Goal: Information Seeking & Learning: Find specific fact

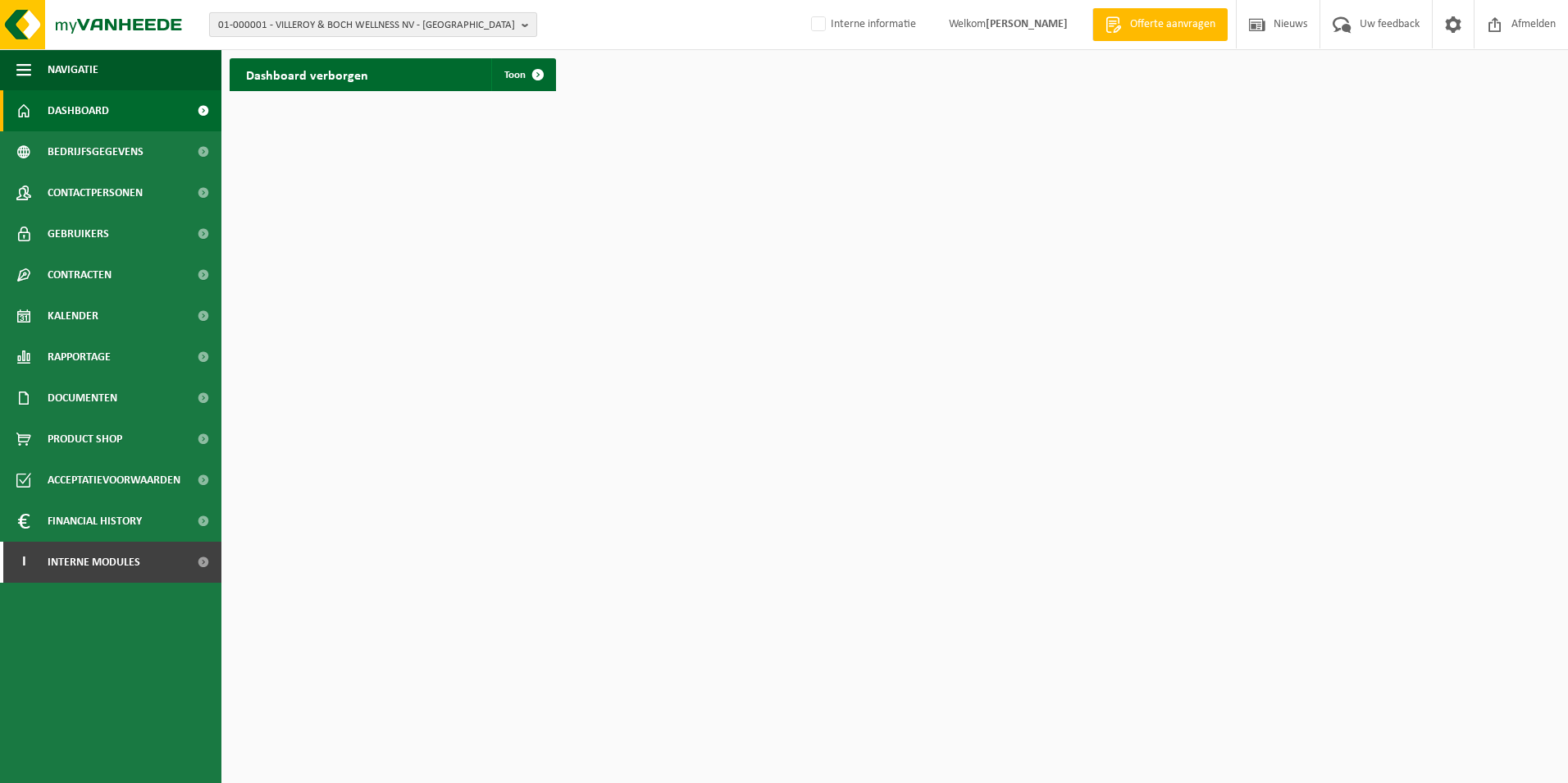
click at [359, 21] on span "01-000001 - VILLEROY & BOCH WELLNESS NV - [GEOGRAPHIC_DATA]" at bounding box center [366, 26] width 297 height 25
click at [357, 45] on input "text" at bounding box center [373, 51] width 320 height 21
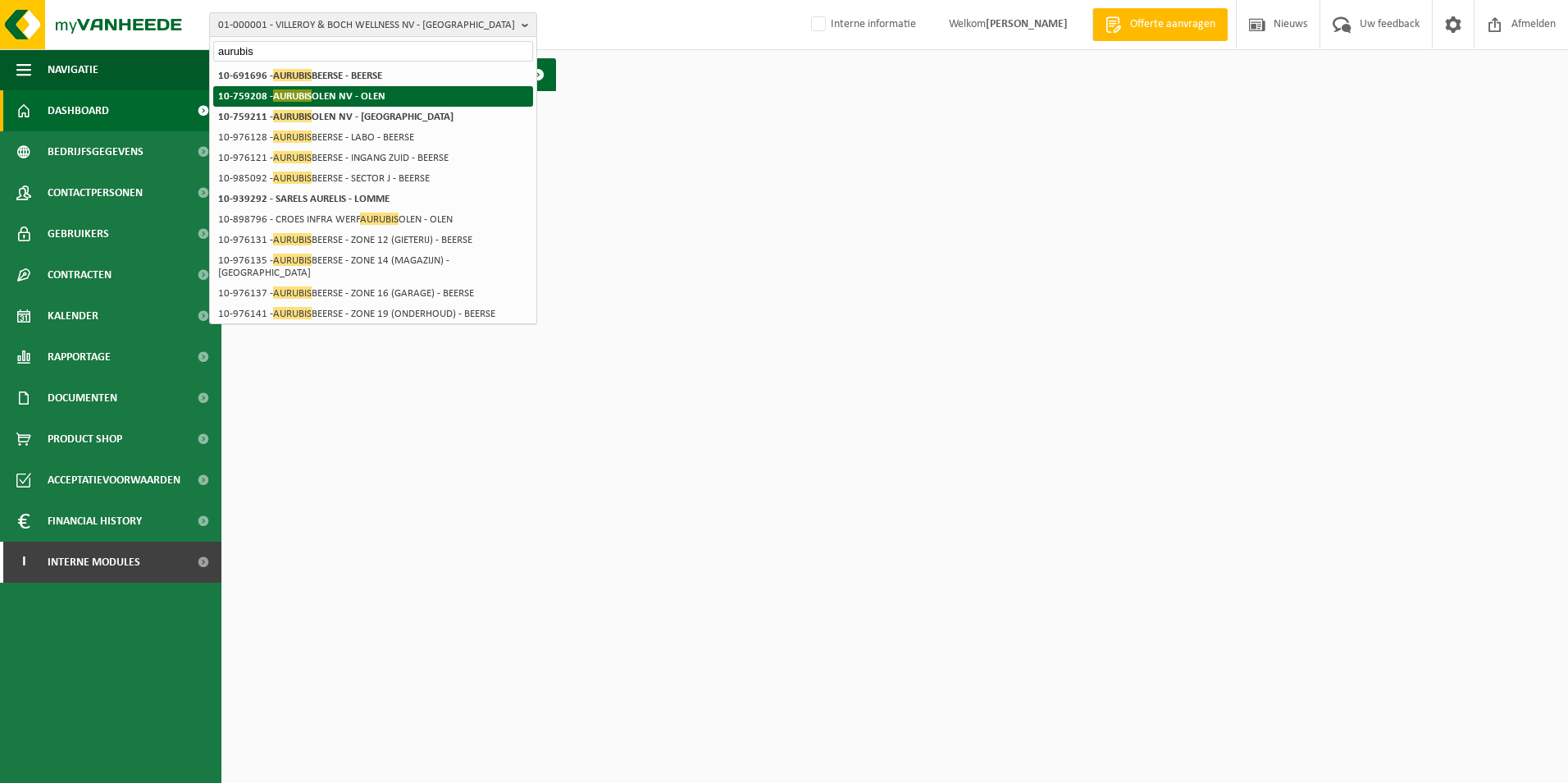
type input "aurubis"
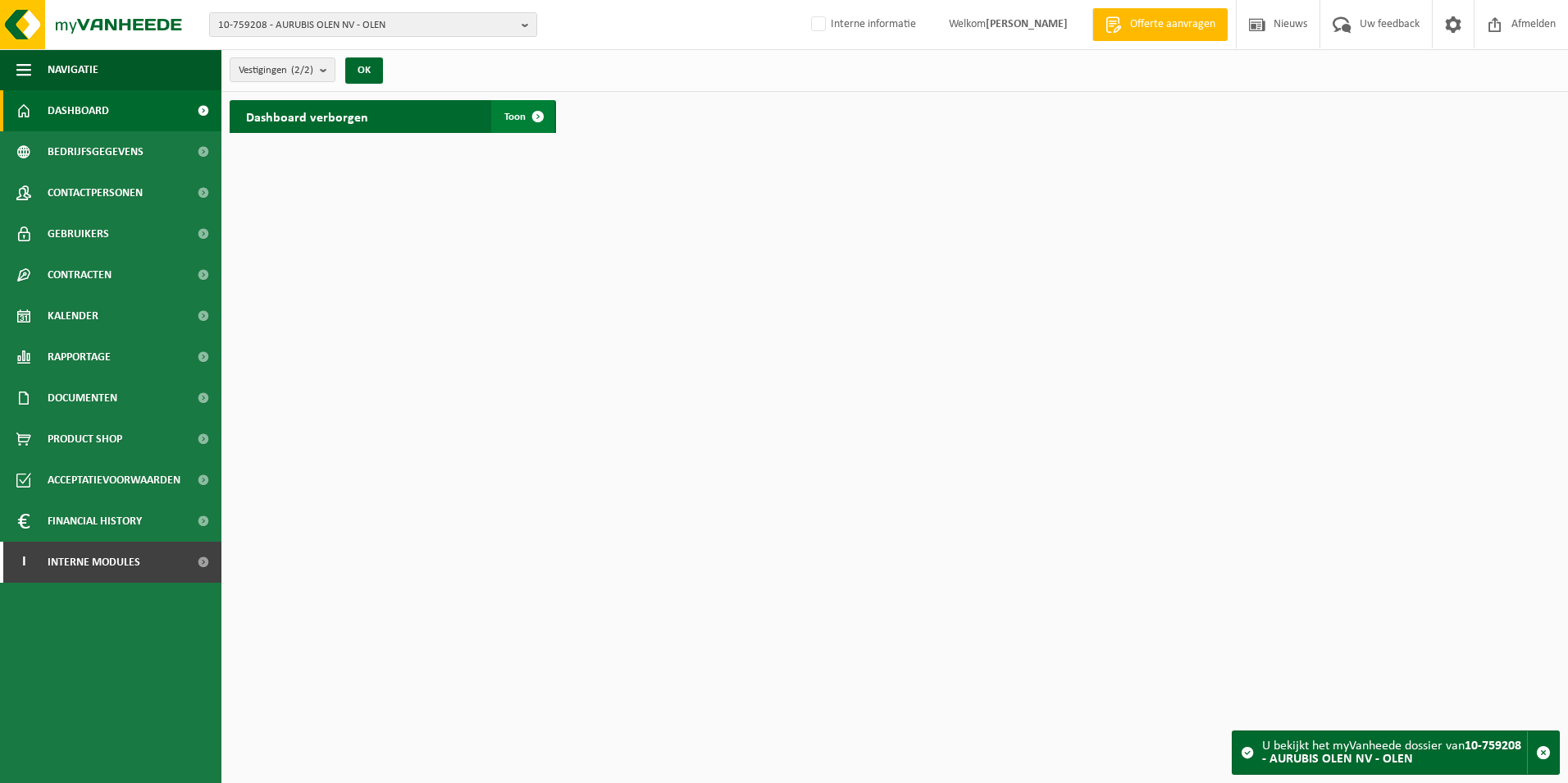
click at [544, 117] on span at bounding box center [538, 117] width 33 height 33
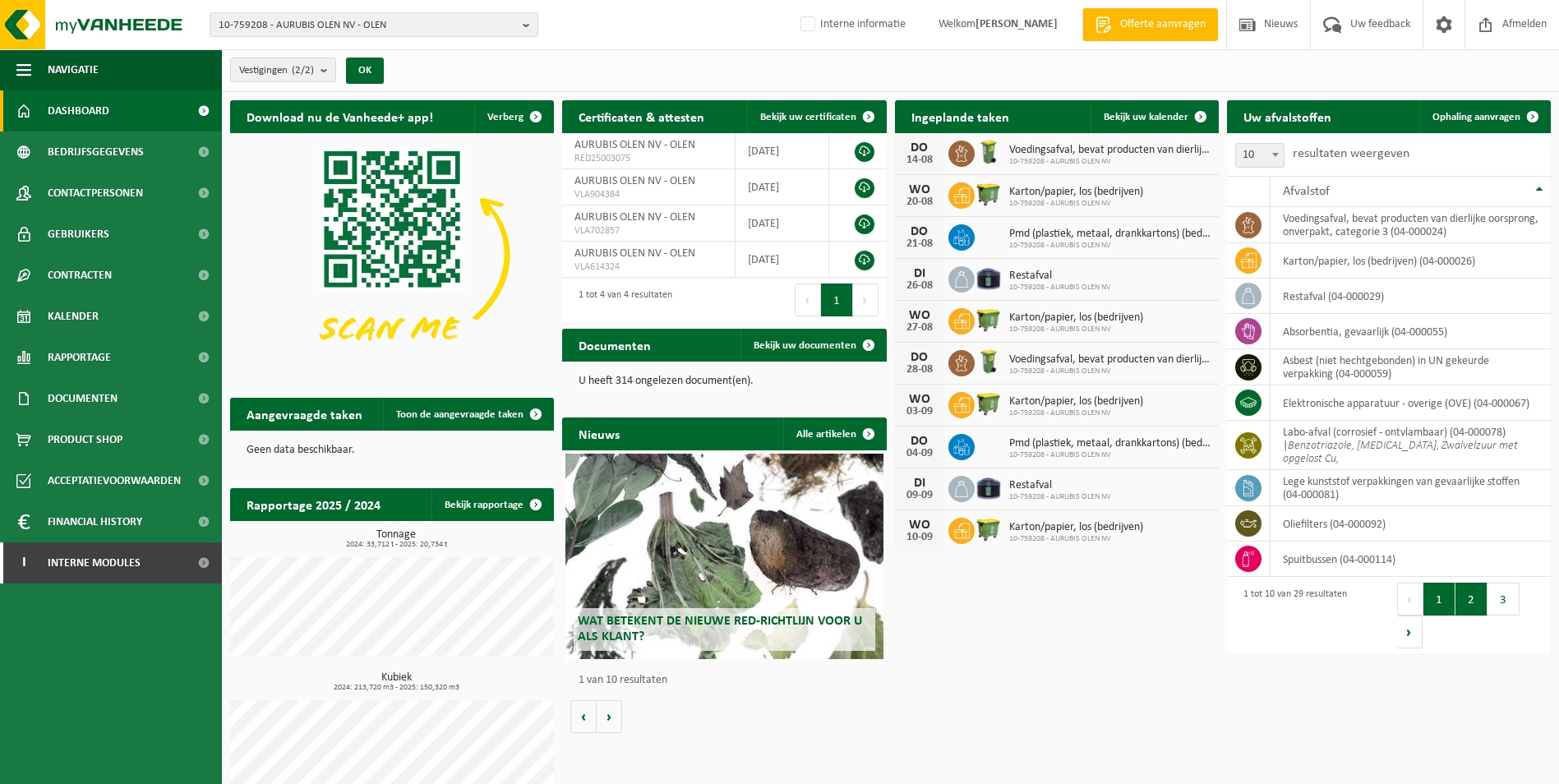
click at [1470, 597] on button "2" at bounding box center [1471, 599] width 32 height 33
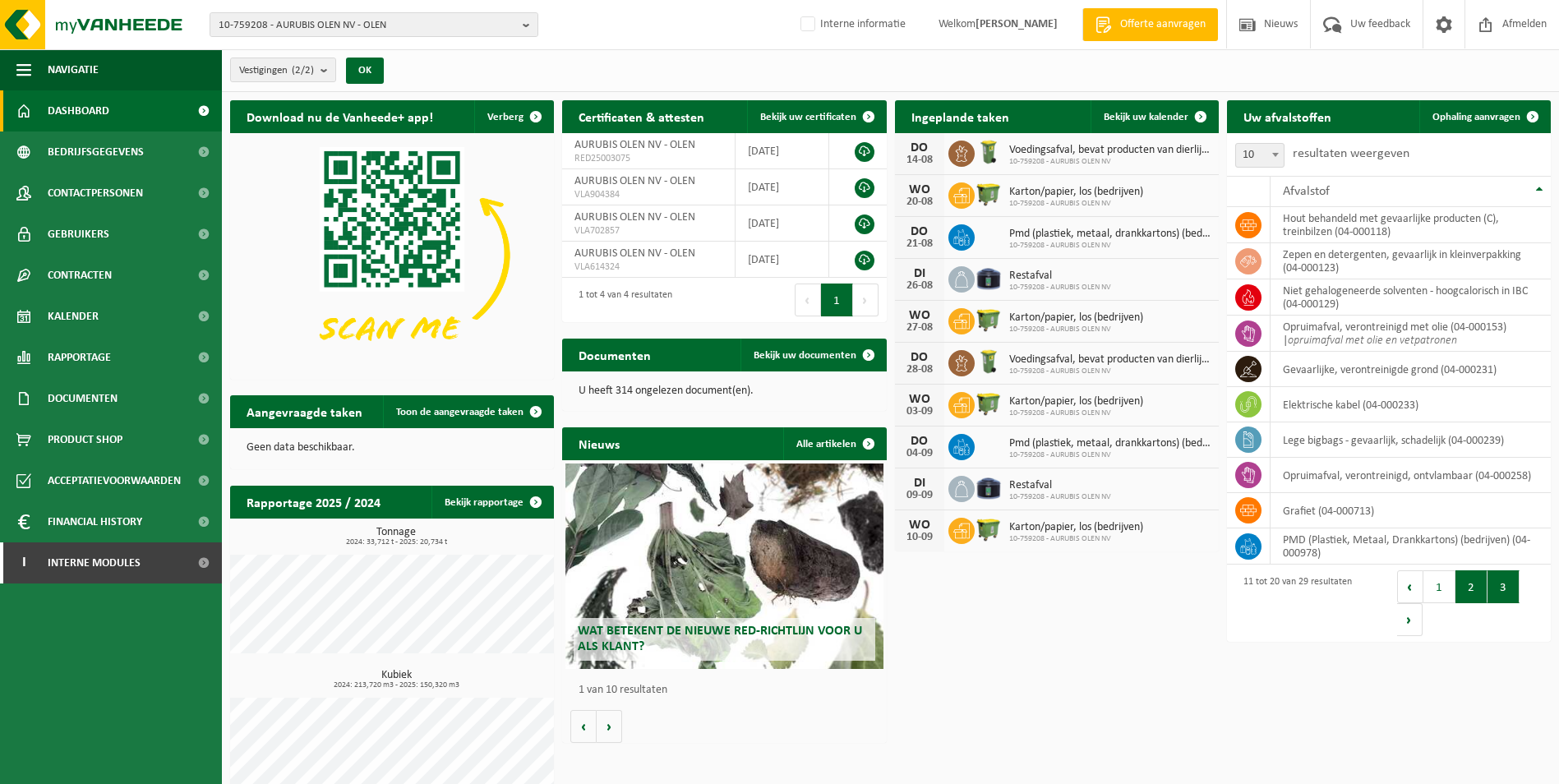
click at [1505, 585] on button "3" at bounding box center [1503, 587] width 32 height 33
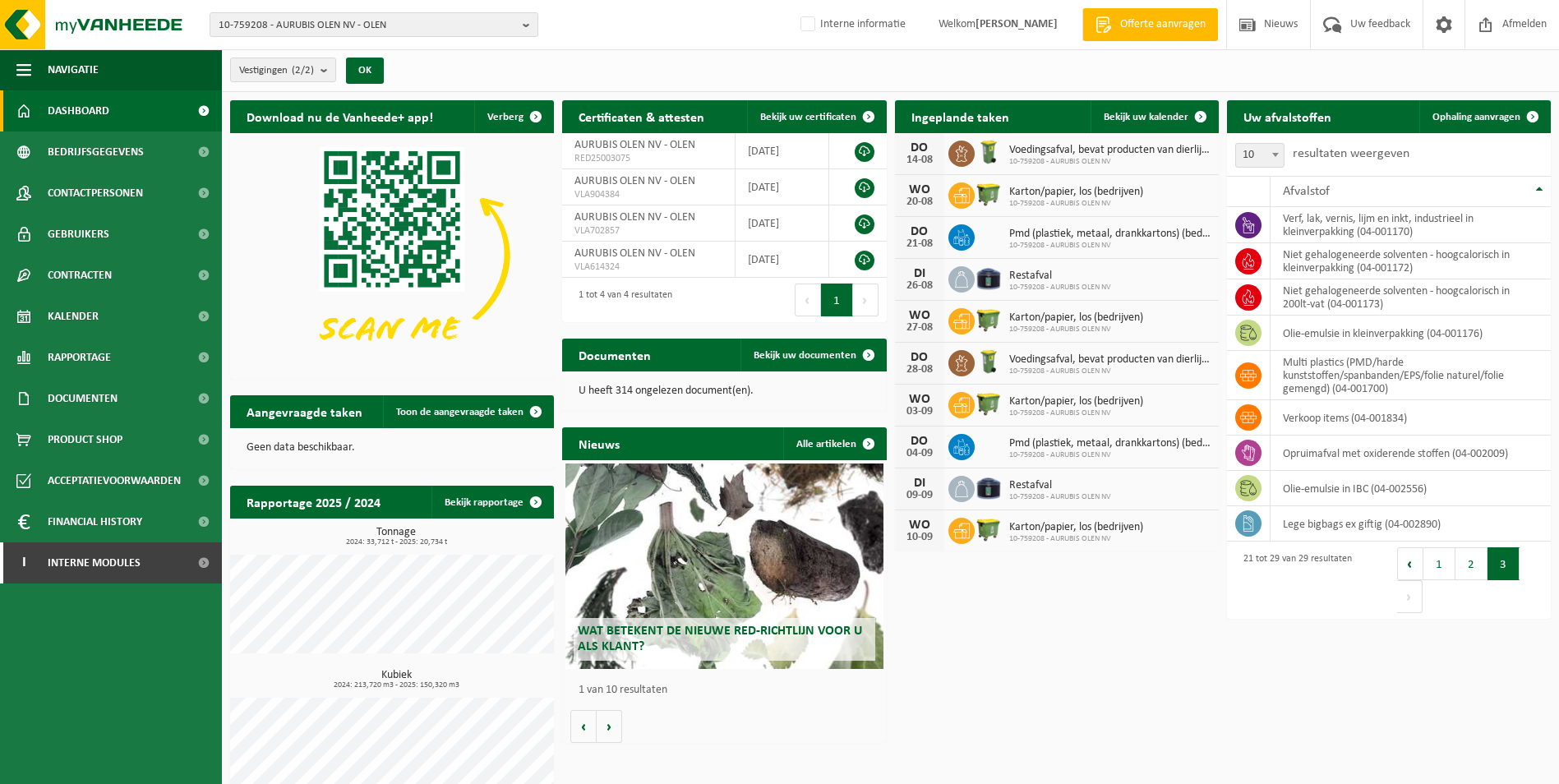
click at [1426, 563] on button "1" at bounding box center [1439, 564] width 32 height 33
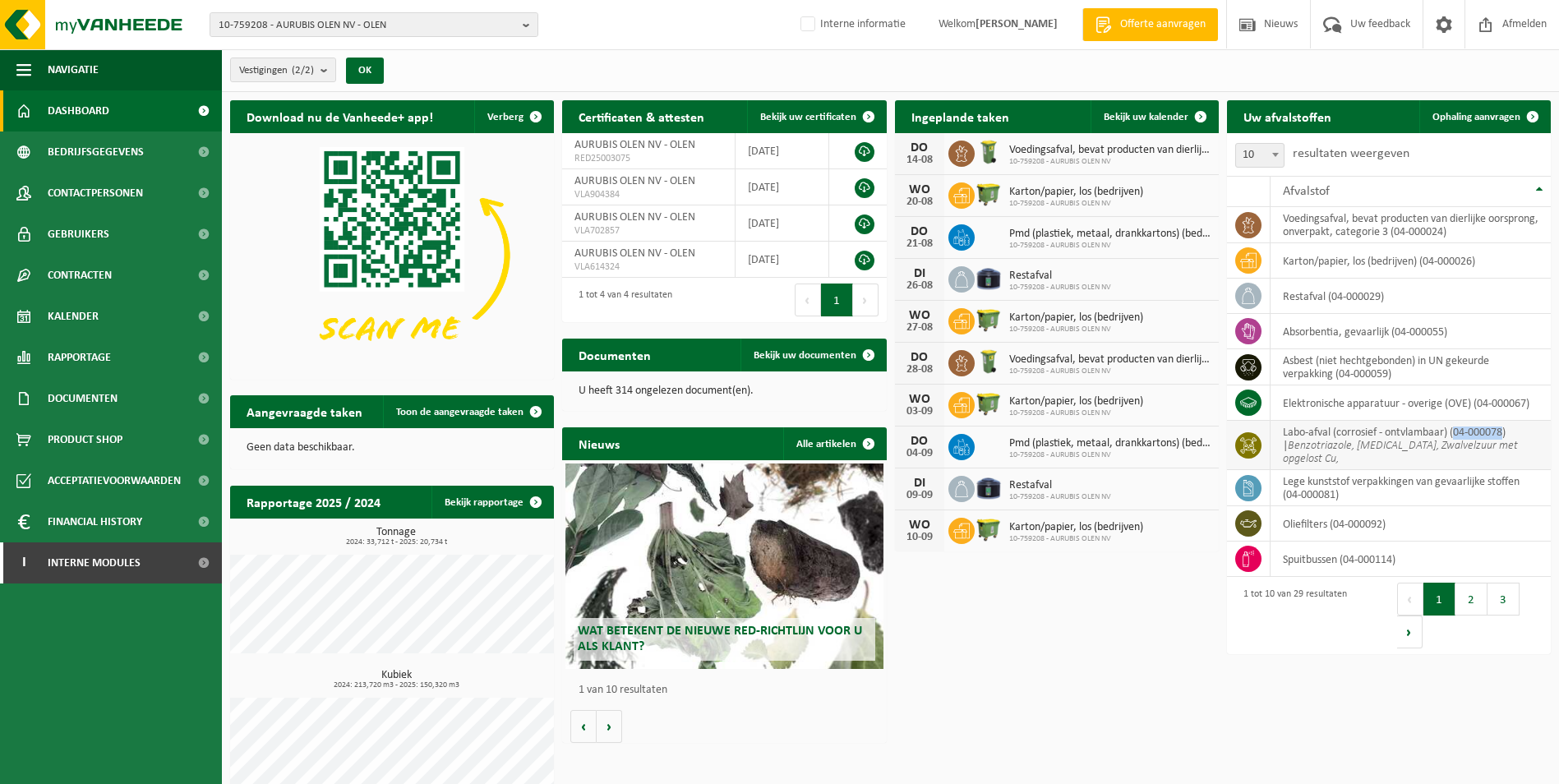
drag, startPoint x: 1504, startPoint y: 431, endPoint x: 1457, endPoint y: 432, distance: 47.0
click at [1457, 432] on td "labo-afval (corrosief - ontvlambaar) (04-000078) | Benzotriazole, Diethyl ether…" at bounding box center [1411, 445] width 280 height 49
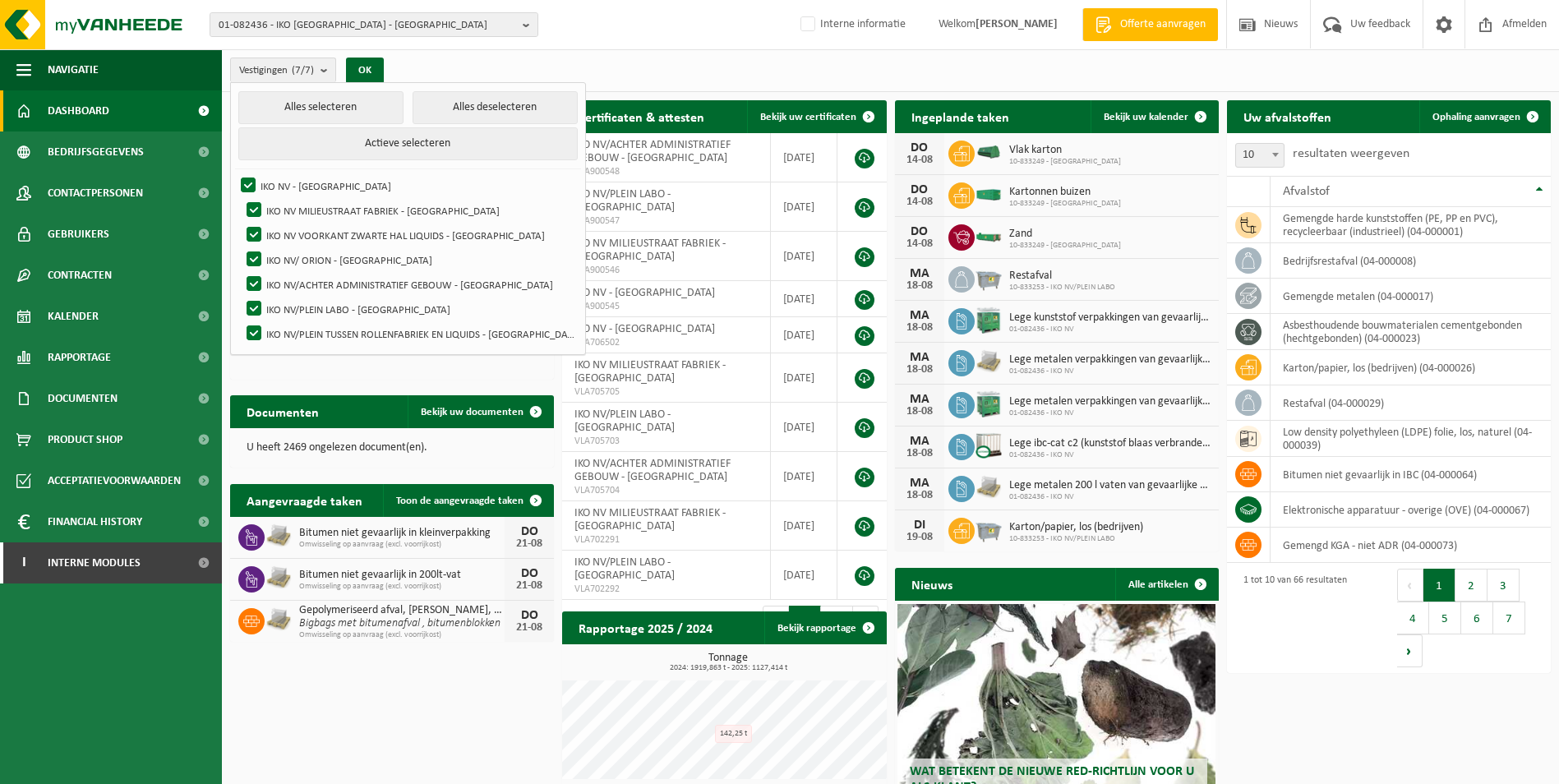
click at [862, 71] on div "Vestigingen (7/7) Alles selecteren Alles deselecteren Actieve selecteren IKO NV…" at bounding box center [890, 71] width 1336 height 43
